Goal: Task Accomplishment & Management: Manage account settings

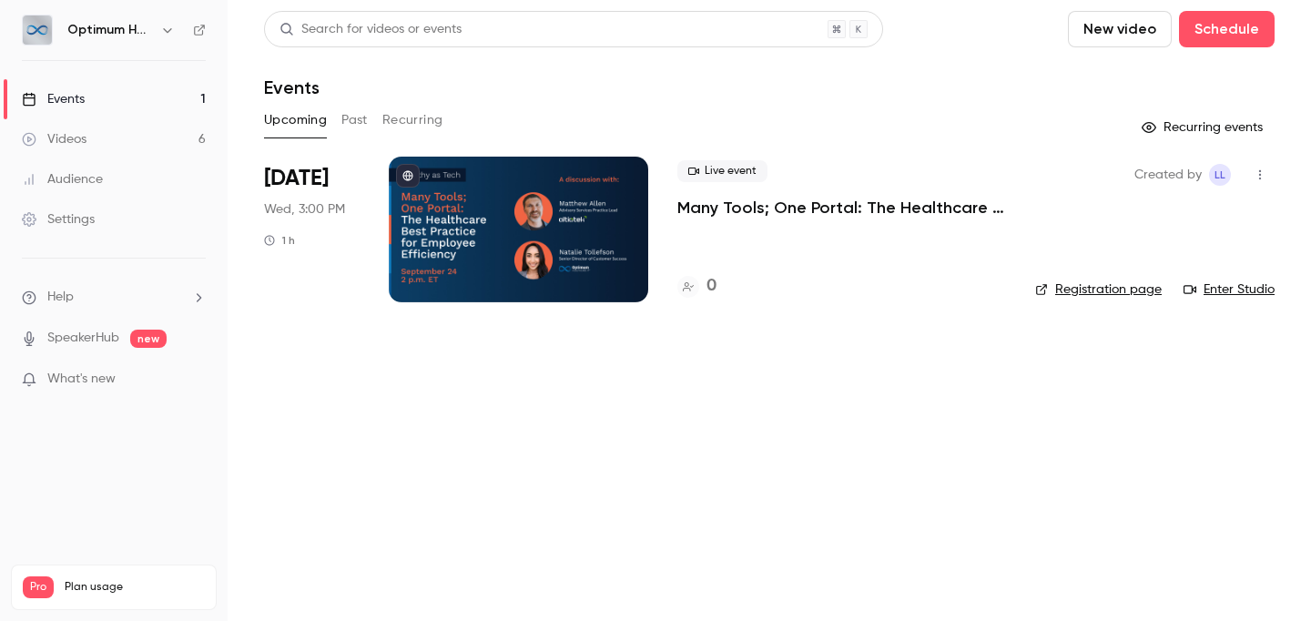
click at [753, 200] on p "Many Tools; One Portal: The Healthcare Best Practice for Employee Efficiency" at bounding box center [841, 208] width 329 height 22
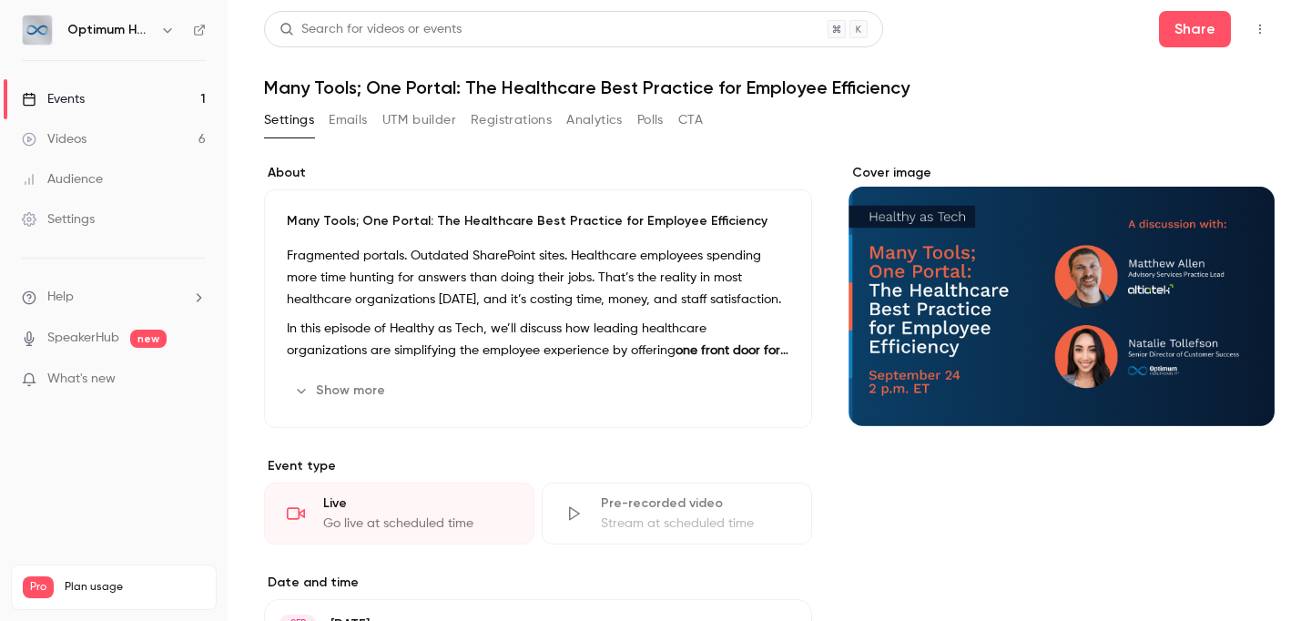
click at [982, 242] on div "Cover image" at bounding box center [1062, 295] width 426 height 262
click at [0, 0] on input "Cover image" at bounding box center [0, 0] width 0 height 0
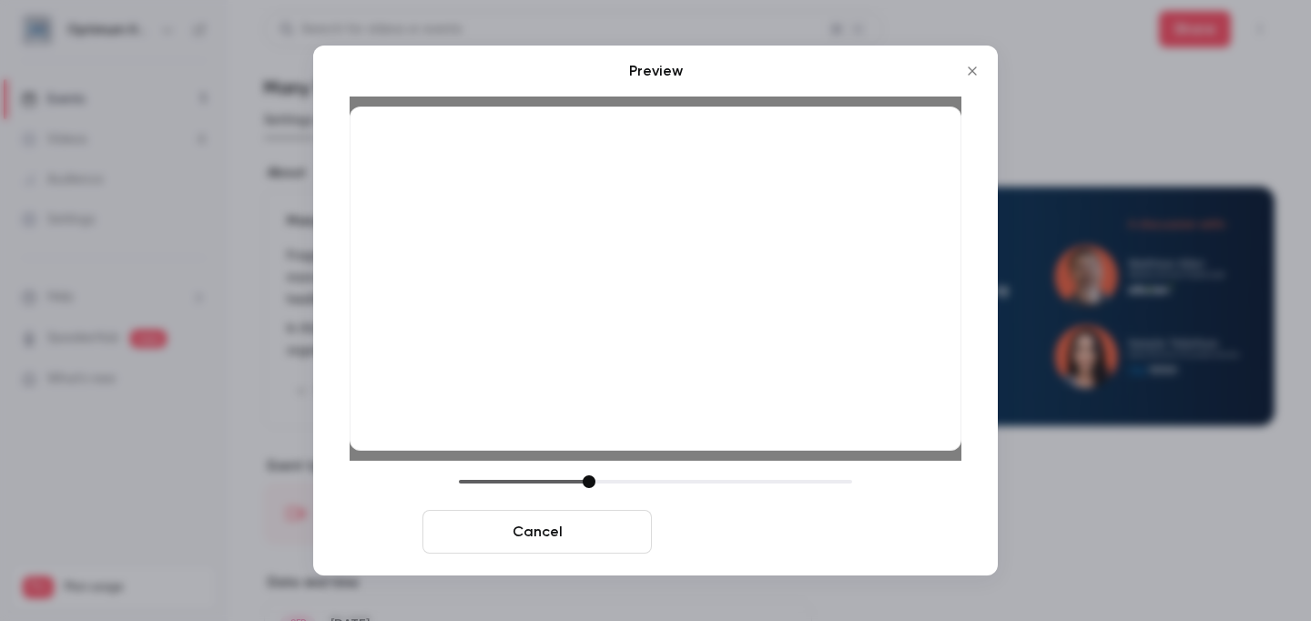
click at [734, 530] on button "Save cover" at bounding box center [773, 532] width 229 height 44
click at [762, 536] on button "Save cover" at bounding box center [773, 532] width 229 height 44
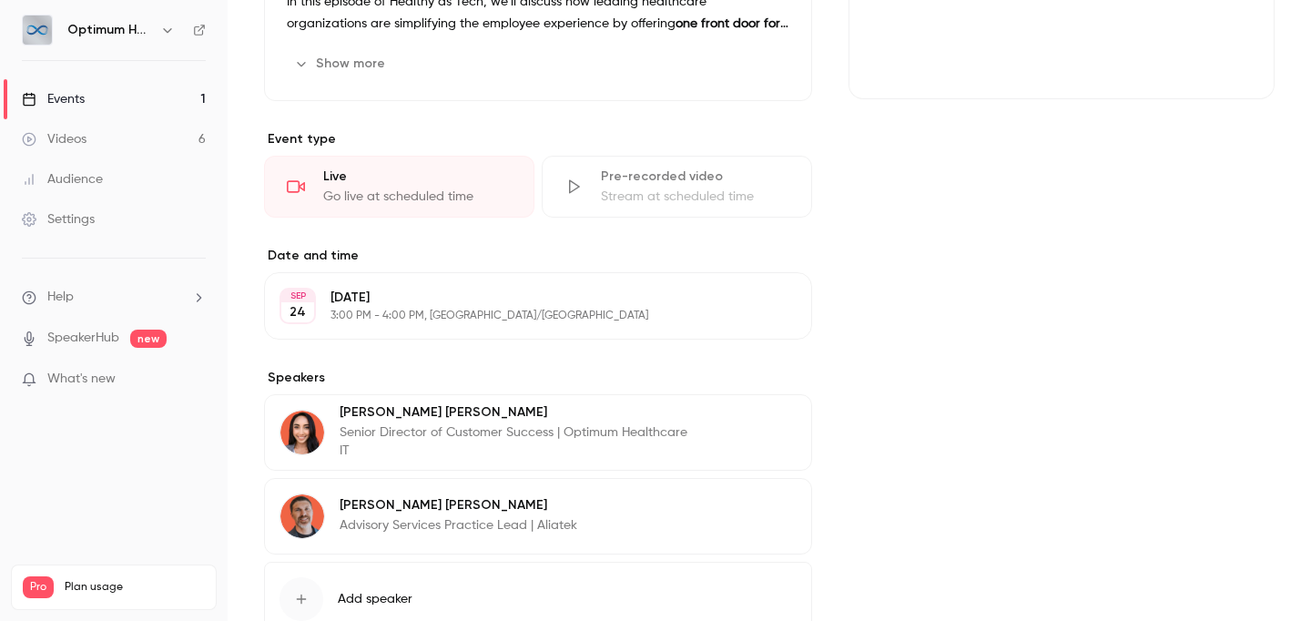
scroll to position [382, 0]
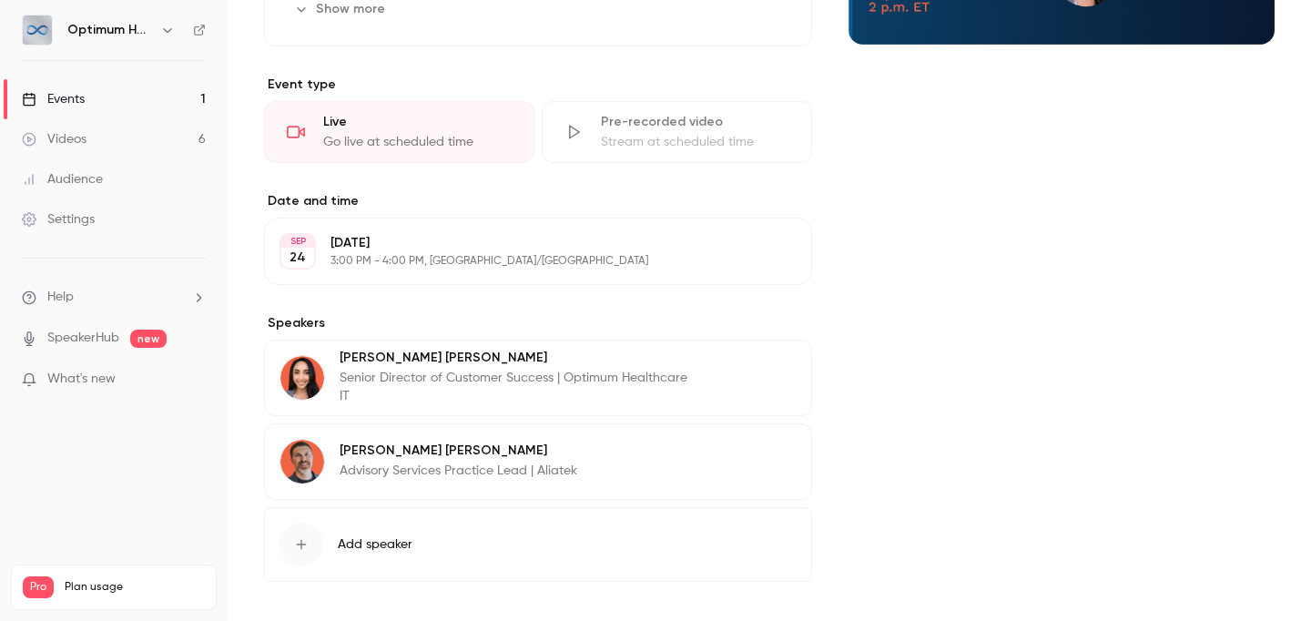
click at [758, 455] on button "Edit" at bounding box center [763, 453] width 66 height 29
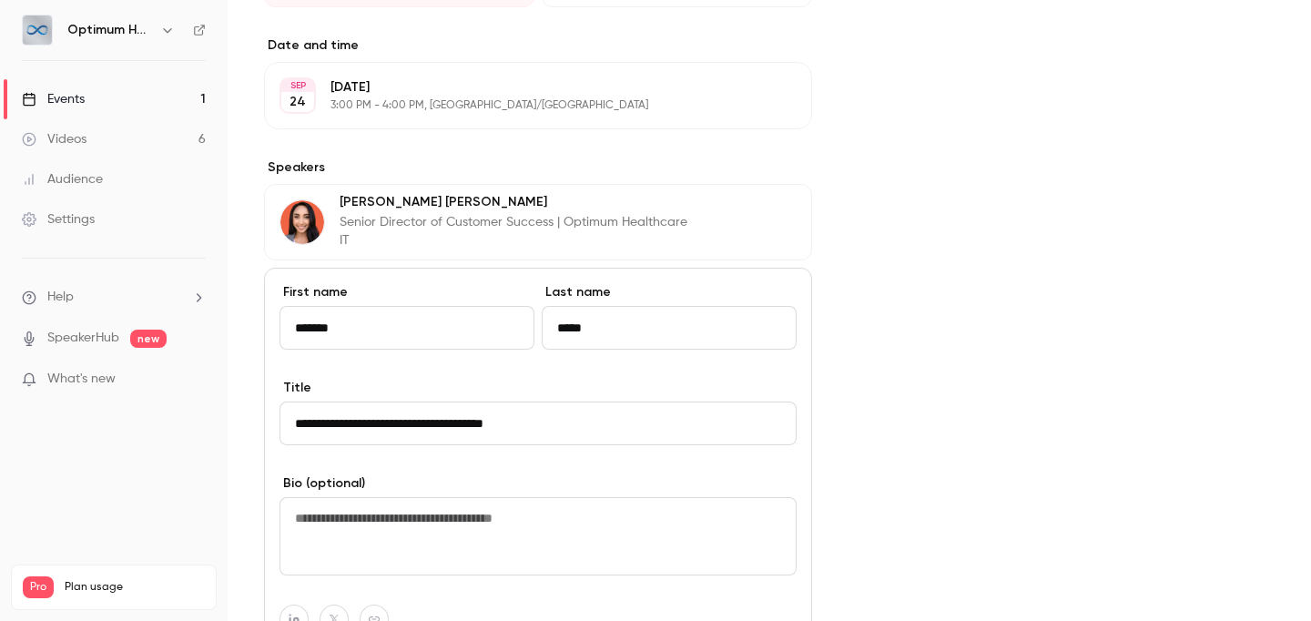
scroll to position [540, 0]
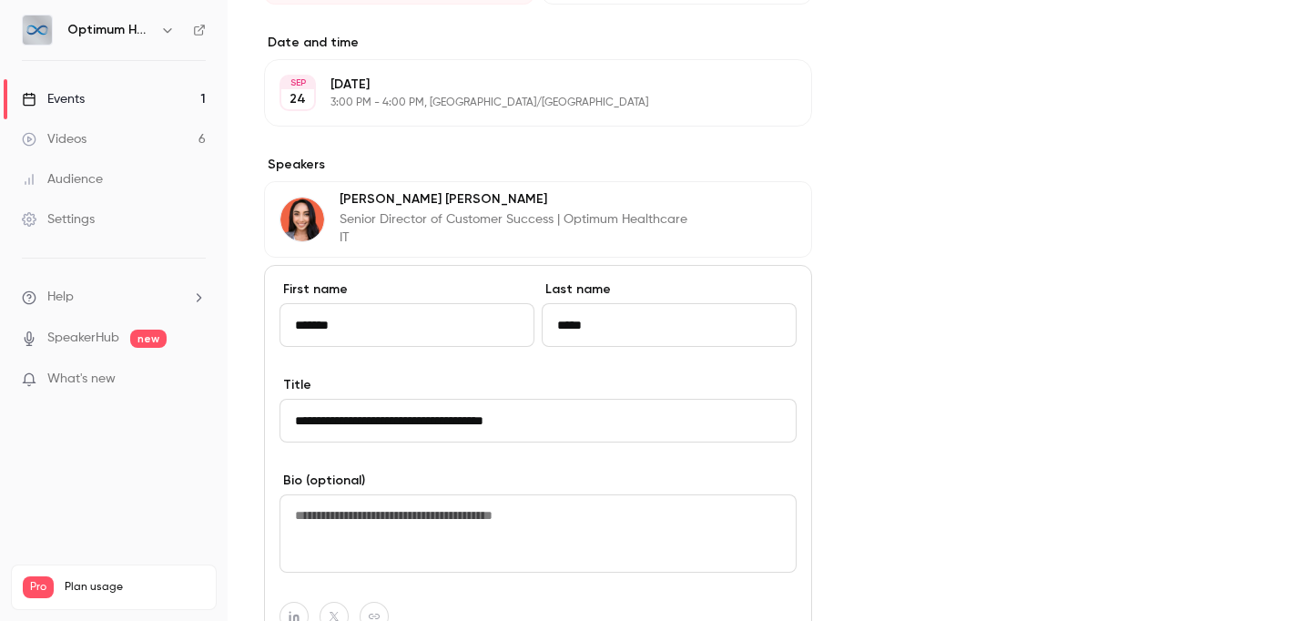
drag, startPoint x: 482, startPoint y: 417, endPoint x: 311, endPoint y: 401, distance: 171.1
click at [311, 401] on input "**********" at bounding box center [538, 421] width 517 height 44
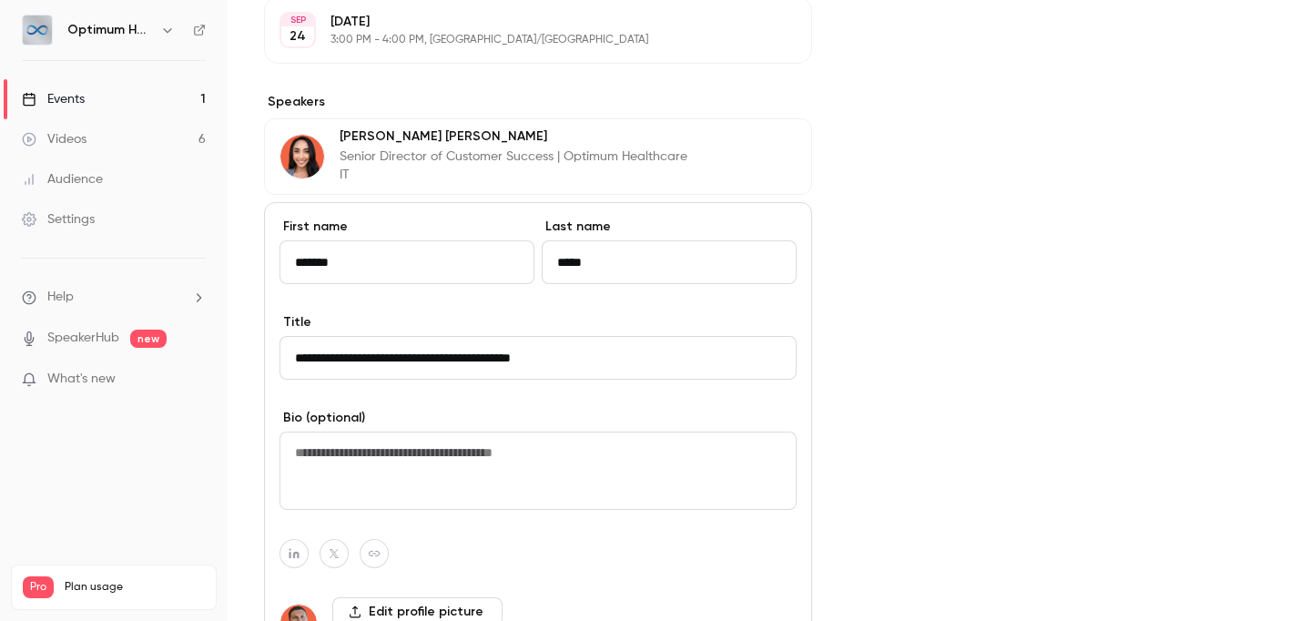
scroll to position [600, 0]
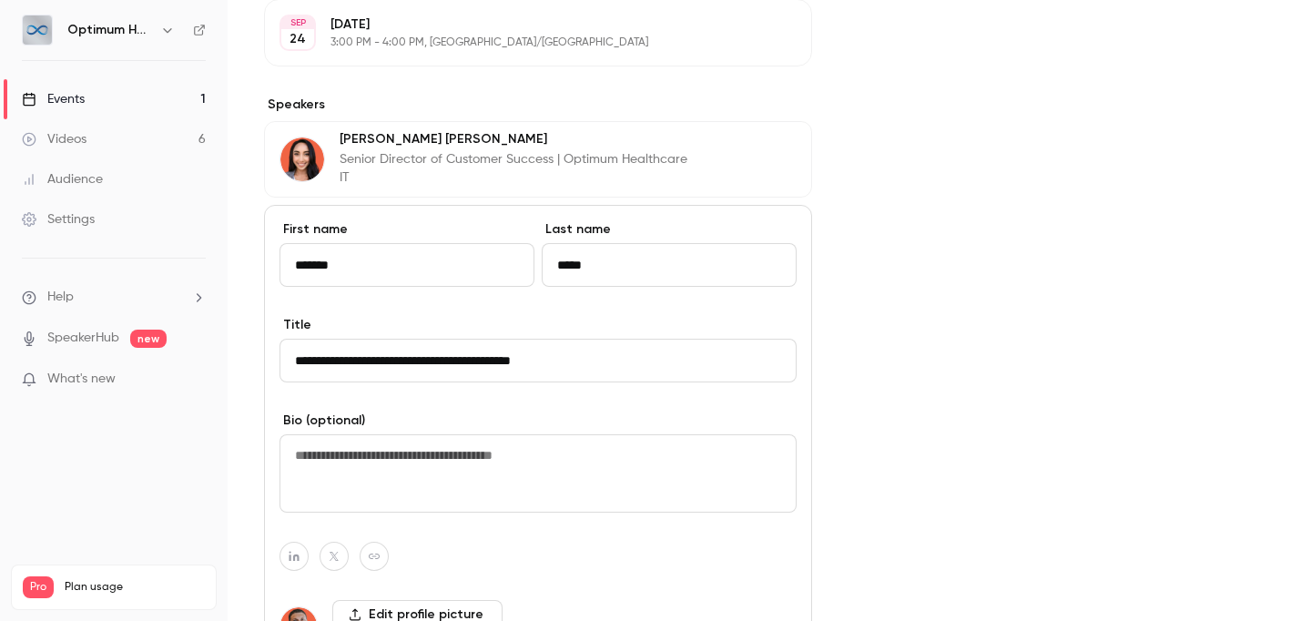
drag, startPoint x: 533, startPoint y: 357, endPoint x: 621, endPoint y: 363, distance: 88.6
click at [621, 363] on input "**********" at bounding box center [538, 361] width 517 height 44
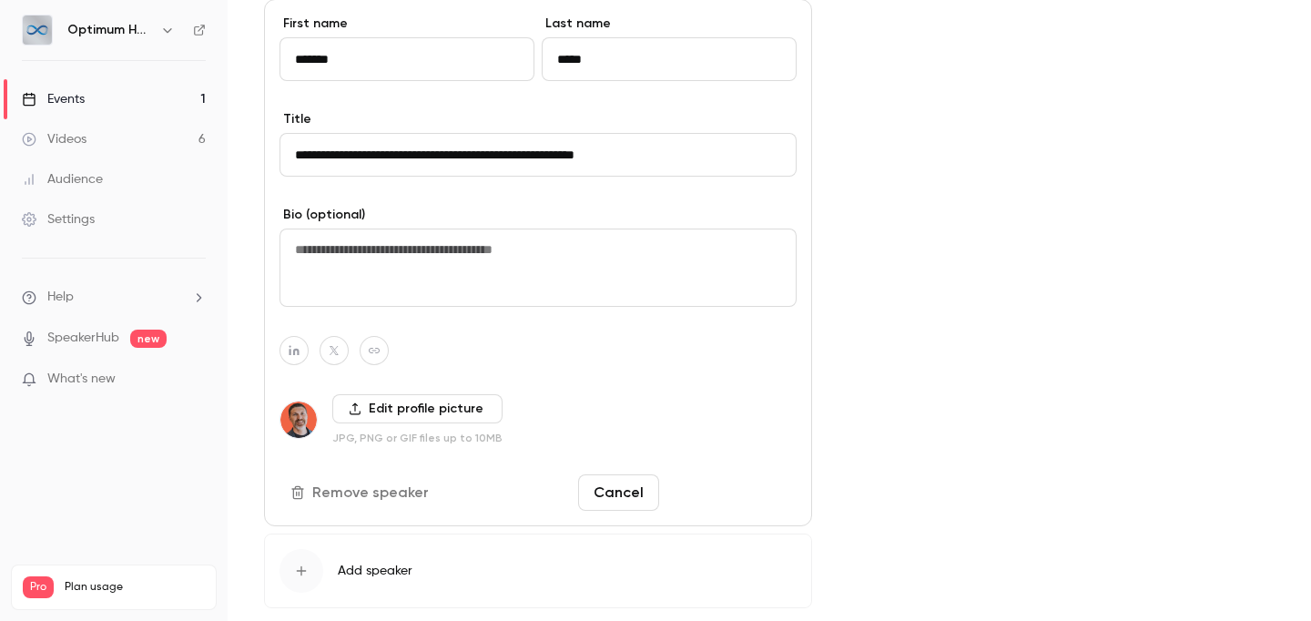
type input "**********"
click at [704, 484] on button "Save changes" at bounding box center [732, 492] width 130 height 36
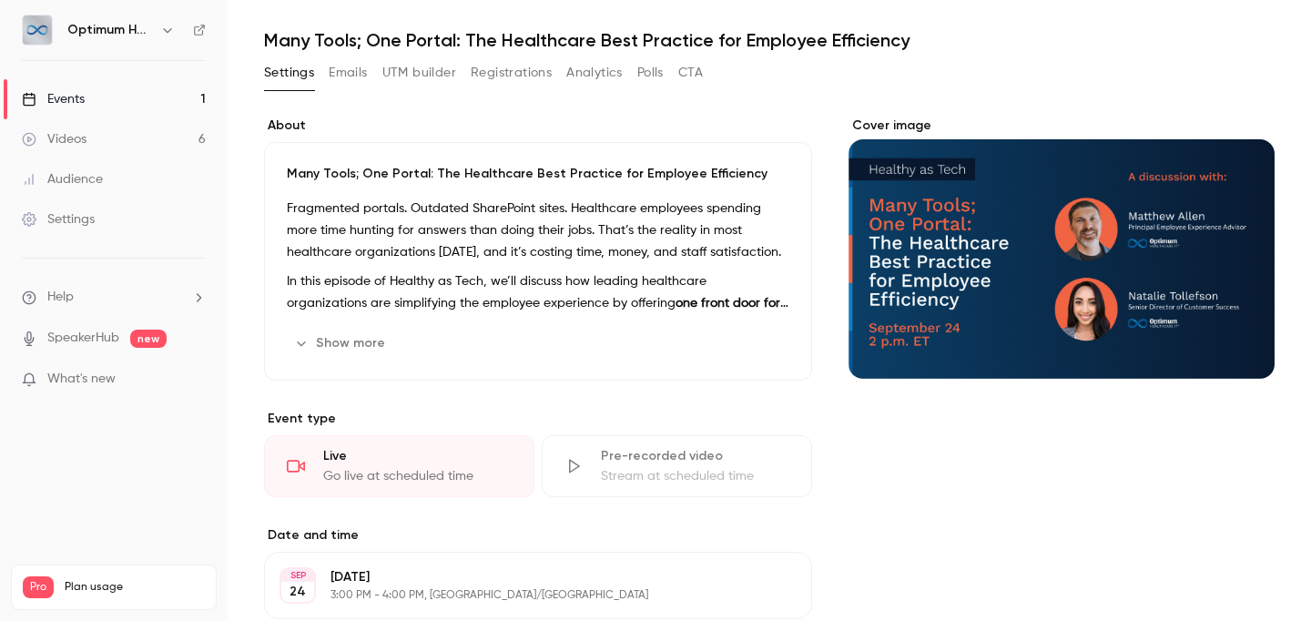
scroll to position [0, 0]
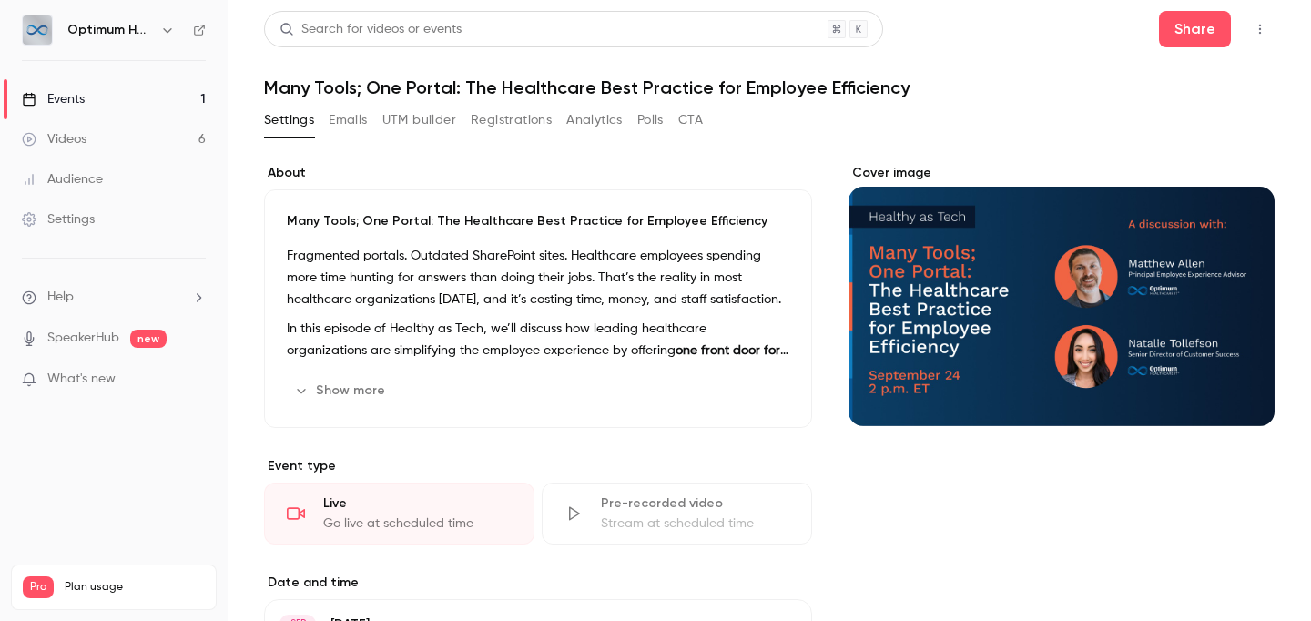
click at [542, 321] on p "In this episode of Healthy as Tech, we’ll discuss how leading healthcare organi…" at bounding box center [538, 340] width 503 height 44
